Goal: Task Accomplishment & Management: Use online tool/utility

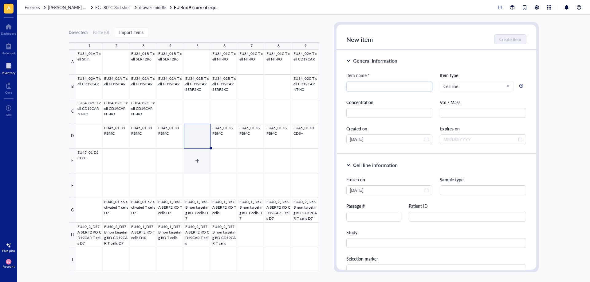
click at [190, 169] on div at bounding box center [197, 161] width 243 height 223
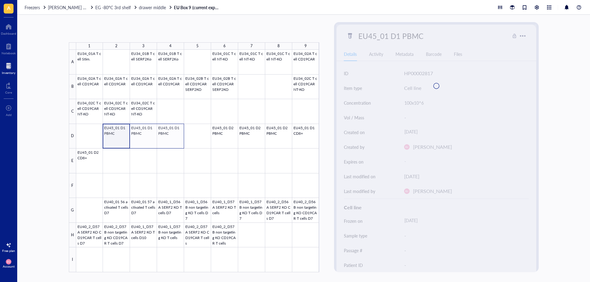
drag, startPoint x: 112, startPoint y: 139, endPoint x: 167, endPoint y: 137, distance: 54.4
click at [167, 137] on div at bounding box center [197, 161] width 243 height 223
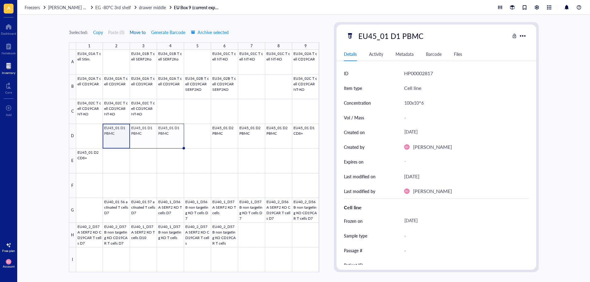
click at [135, 32] on span "Move to" at bounding box center [138, 32] width 16 height 5
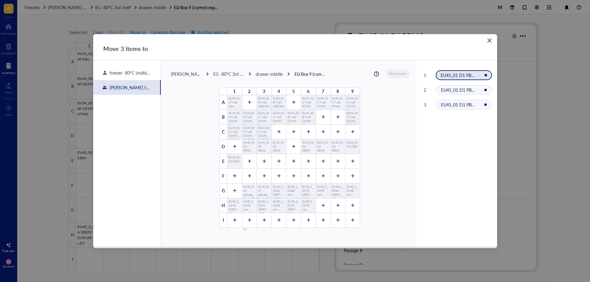
click at [489, 42] on icon "Close" at bounding box center [489, 40] width 6 height 6
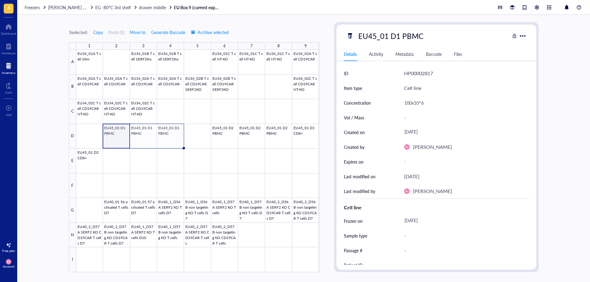
click at [95, 136] on div at bounding box center [197, 161] width 243 height 223
click at [164, 138] on div at bounding box center [197, 161] width 243 height 223
click at [96, 136] on div at bounding box center [197, 161] width 243 height 223
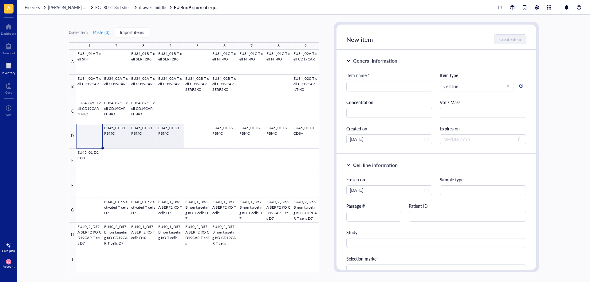
paste input "Rechner [PERSON_NAME] [PERSON_NAME]: 00148 PC [PERSON_NAME]: WS96416 Wind 11 fä…"
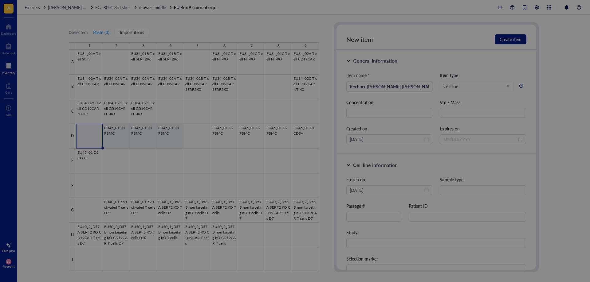
scroll to position [0, 490]
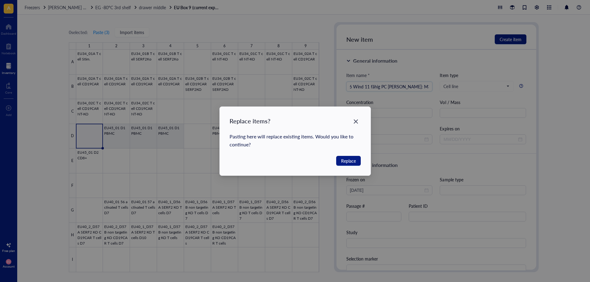
type input "Rechner [PERSON_NAME] [PERSON_NAME]: 00148 PC [PERSON_NAME]: WS96416 Wind 11 fä…"
click at [343, 161] on span "Replace" at bounding box center [348, 161] width 15 height 7
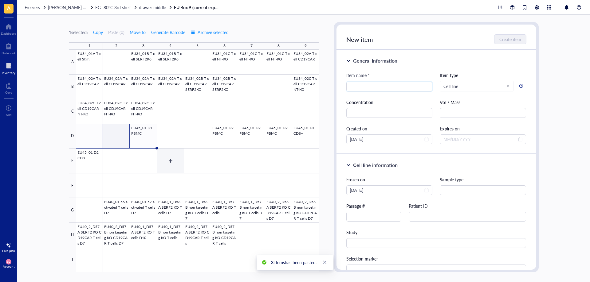
drag, startPoint x: 183, startPoint y: 150, endPoint x: 188, endPoint y: 153, distance: 5.8
click at [183, 151] on div at bounding box center [197, 161] width 243 height 223
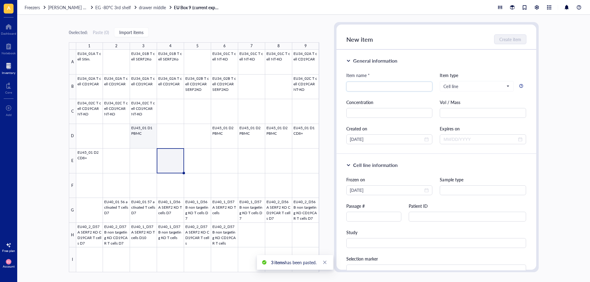
click at [141, 137] on div at bounding box center [197, 161] width 243 height 223
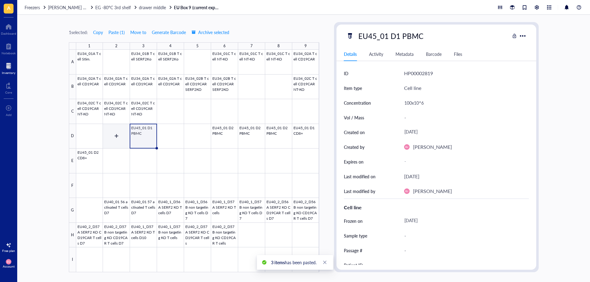
click at [112, 135] on div at bounding box center [197, 161] width 243 height 223
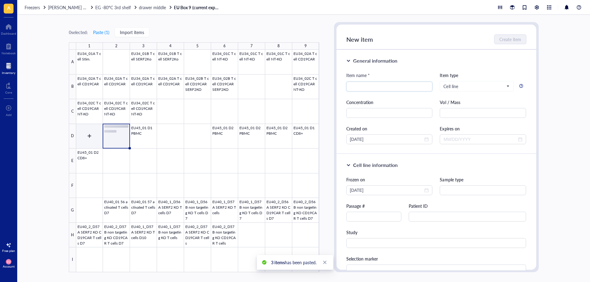
click at [90, 137] on div at bounding box center [197, 161] width 243 height 223
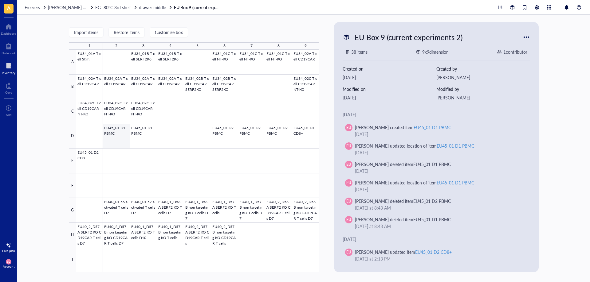
click at [114, 138] on div at bounding box center [197, 161] width 243 height 223
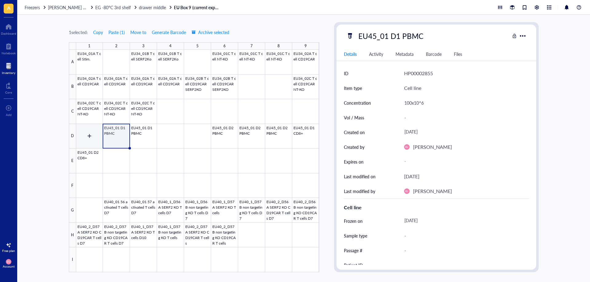
click at [89, 135] on div at bounding box center [197, 161] width 243 height 223
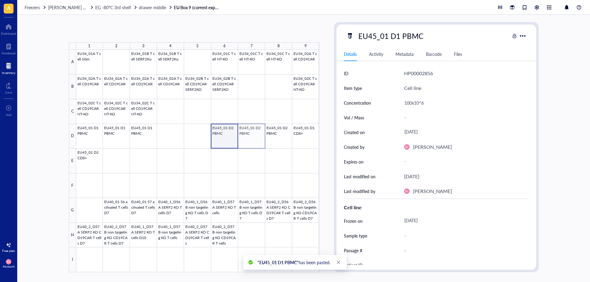
drag, startPoint x: 228, startPoint y: 135, endPoint x: 251, endPoint y: 135, distance: 22.7
click at [251, 135] on div at bounding box center [197, 161] width 243 height 223
click at [177, 135] on div at bounding box center [197, 161] width 243 height 223
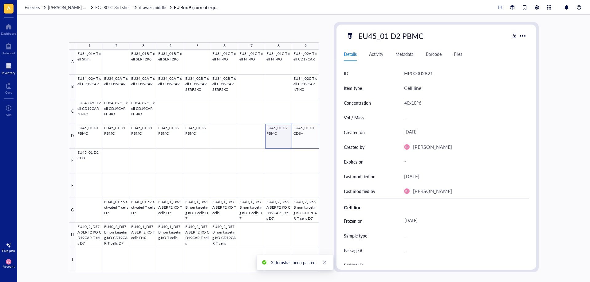
drag, startPoint x: 274, startPoint y: 135, endPoint x: 300, endPoint y: 134, distance: 25.8
click at [300, 134] on div at bounding box center [197, 161] width 243 height 223
click at [229, 139] on div at bounding box center [197, 161] width 243 height 223
drag, startPoint x: 301, startPoint y: 135, endPoint x: 308, endPoint y: 134, distance: 7.4
click at [308, 134] on div at bounding box center [197, 161] width 243 height 223
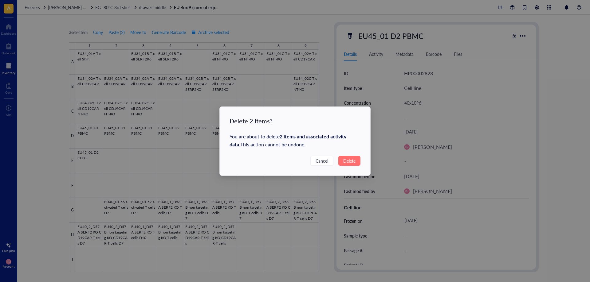
click at [350, 162] on span "Delete" at bounding box center [349, 161] width 12 height 7
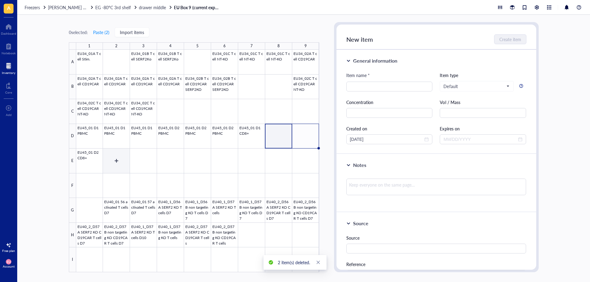
click at [86, 158] on div at bounding box center [197, 161] width 243 height 223
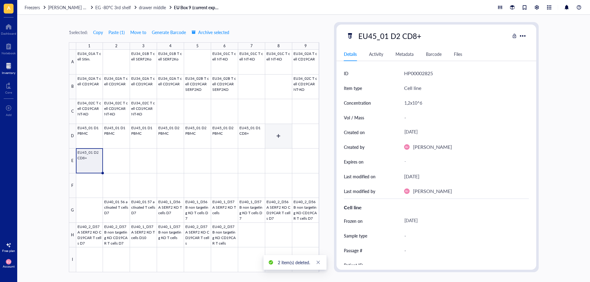
click at [285, 134] on div at bounding box center [197, 161] width 243 height 223
